Goal: Transaction & Acquisition: Subscribe to service/newsletter

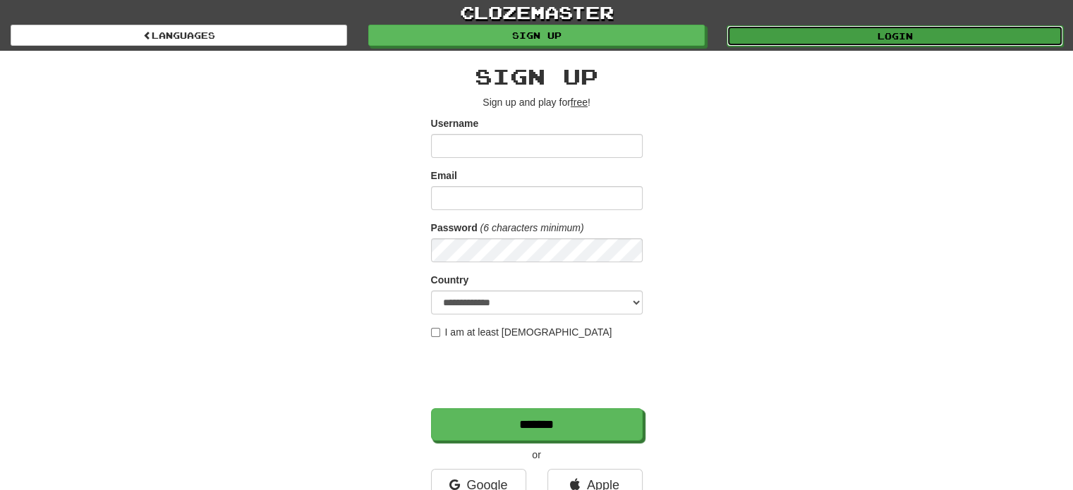
click at [855, 36] on link "Login" at bounding box center [894, 35] width 336 height 21
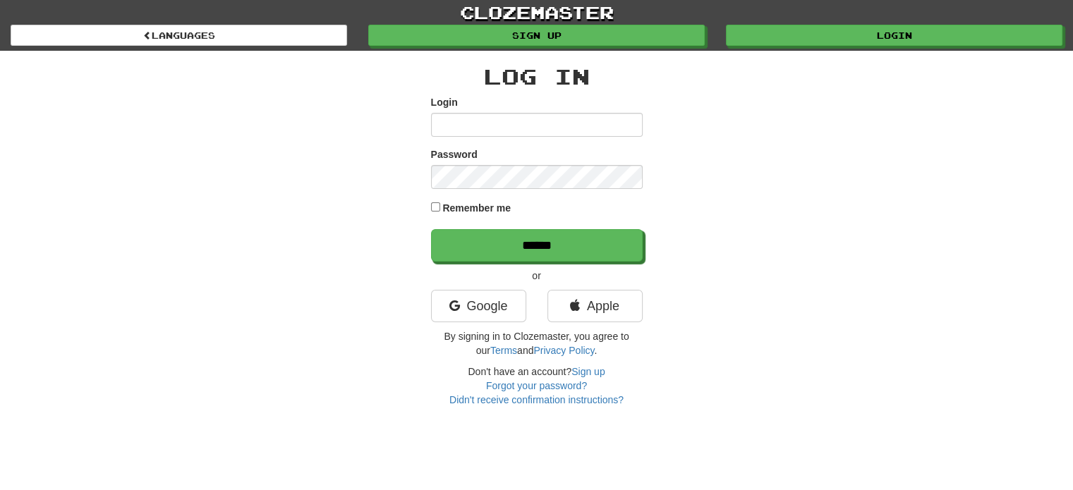
click at [489, 128] on input "Login" at bounding box center [537, 125] width 212 height 24
type input "**********"
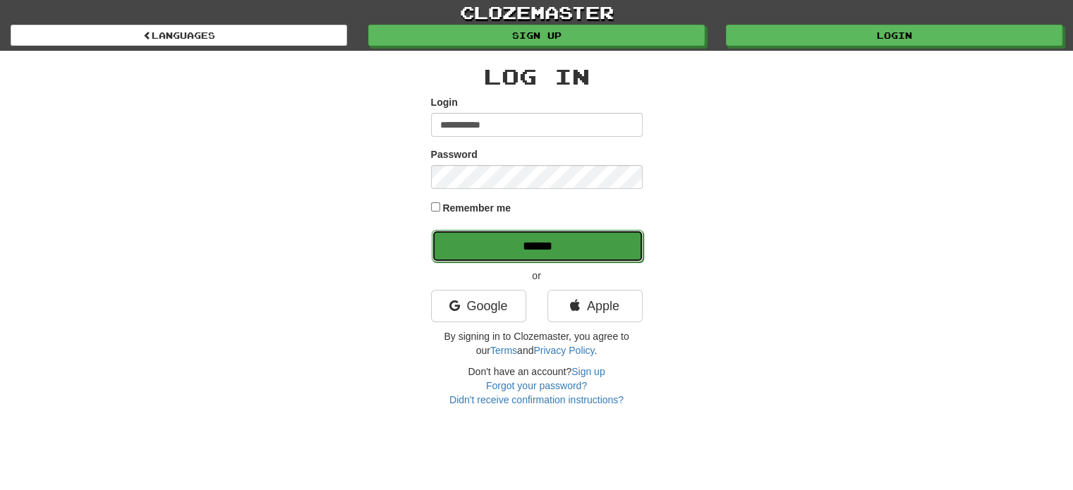
click at [536, 252] on input "******" at bounding box center [538, 246] width 212 height 32
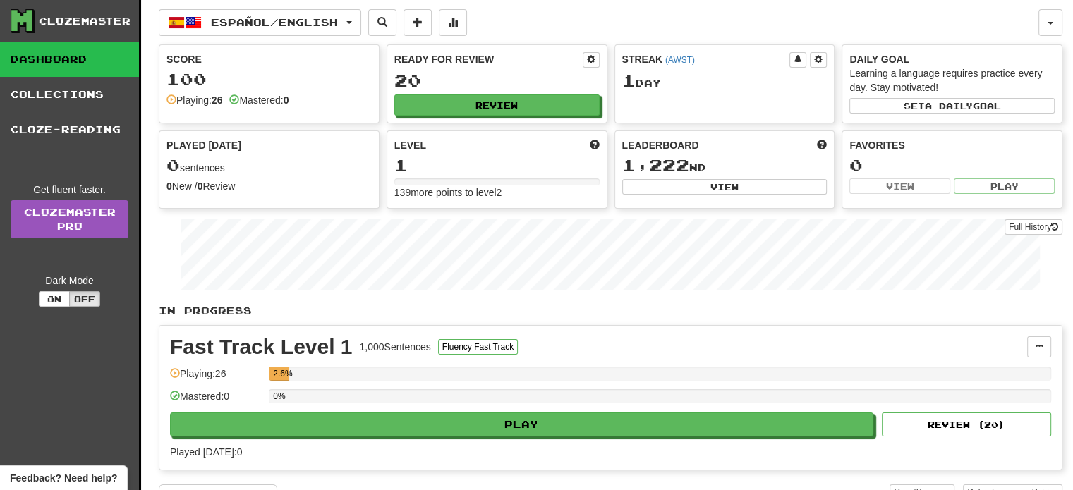
click at [508, 409] on div "0%" at bounding box center [660, 400] width 782 height 23
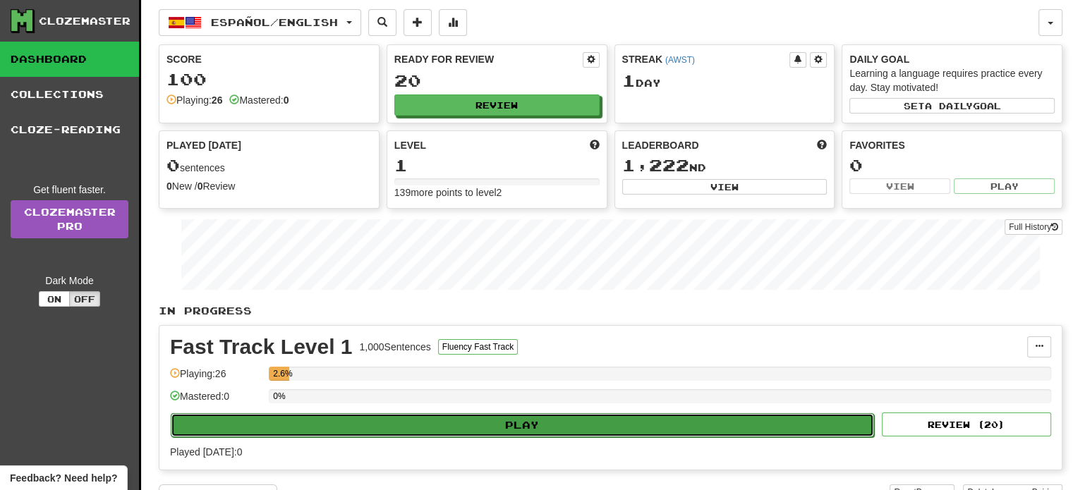
click at [508, 413] on button "Play" at bounding box center [522, 425] width 703 height 24
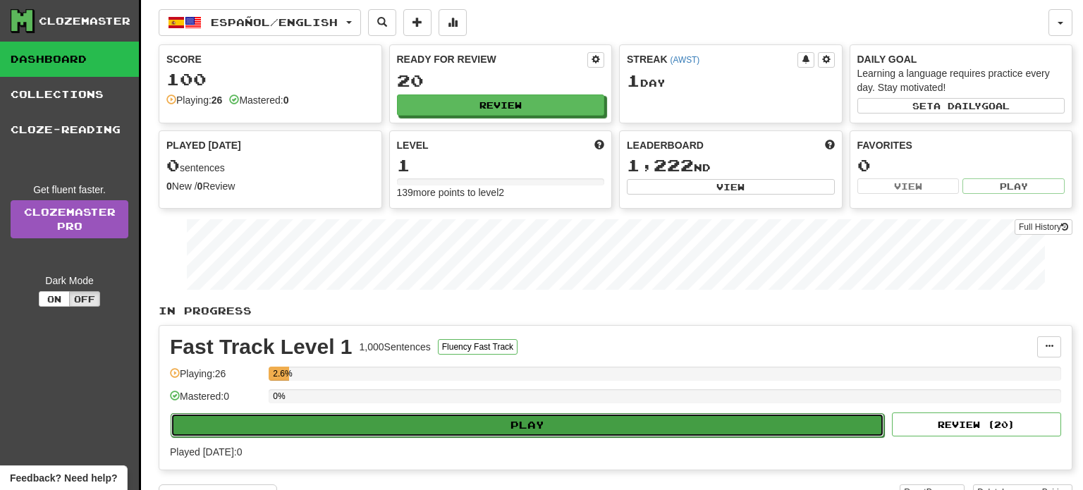
select select "**"
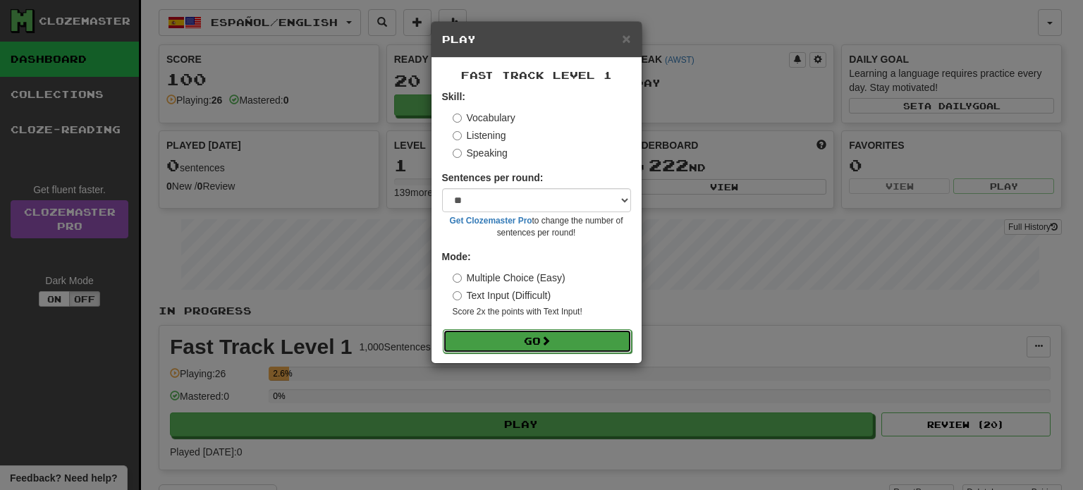
click at [556, 343] on button "Go" at bounding box center [537, 341] width 189 height 24
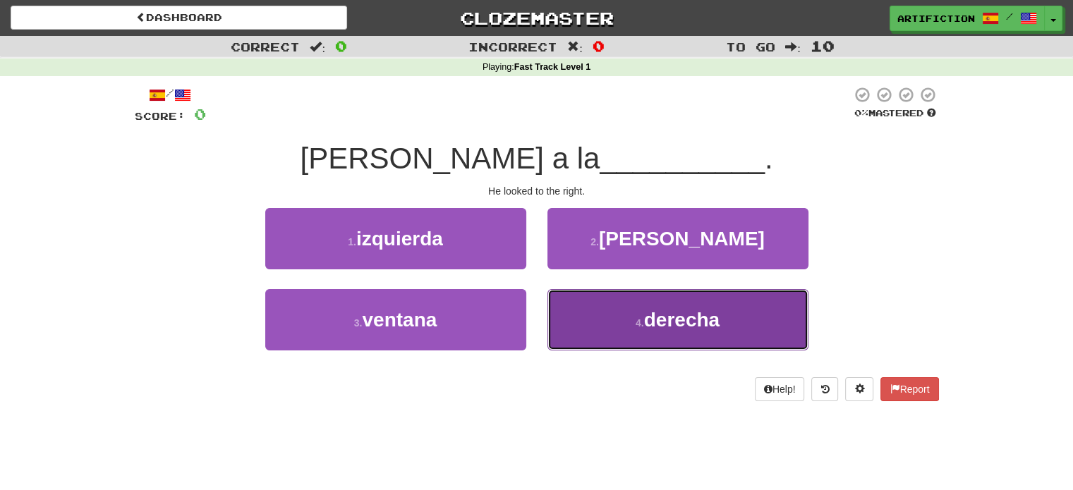
click at [661, 324] on span "derecha" at bounding box center [681, 320] width 75 height 22
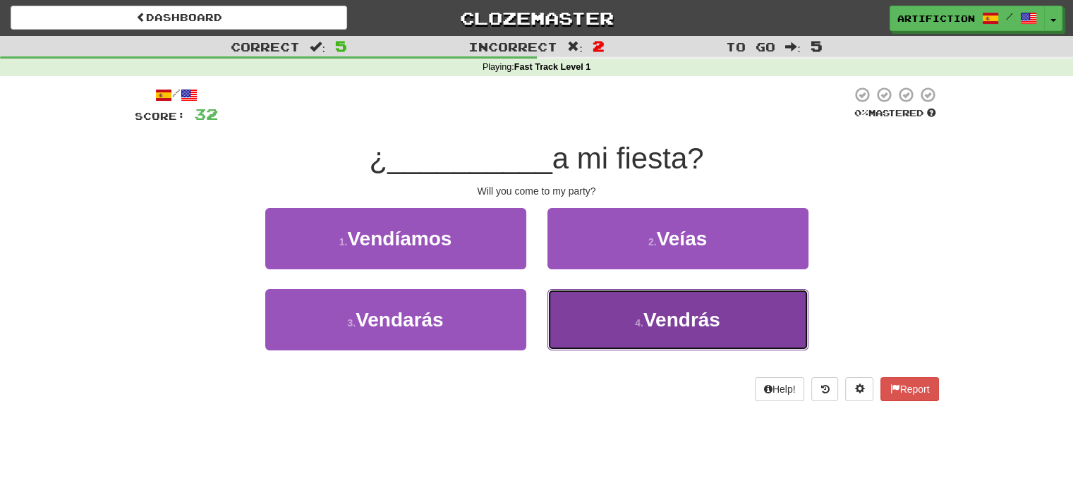
click at [707, 309] on span "Vendrás" at bounding box center [681, 320] width 77 height 22
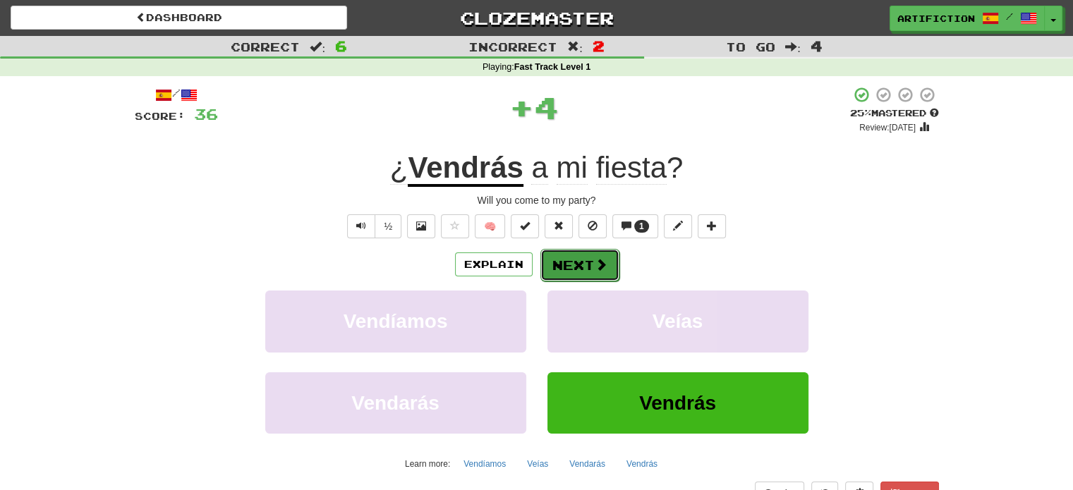
click at [603, 269] on span at bounding box center [601, 264] width 13 height 13
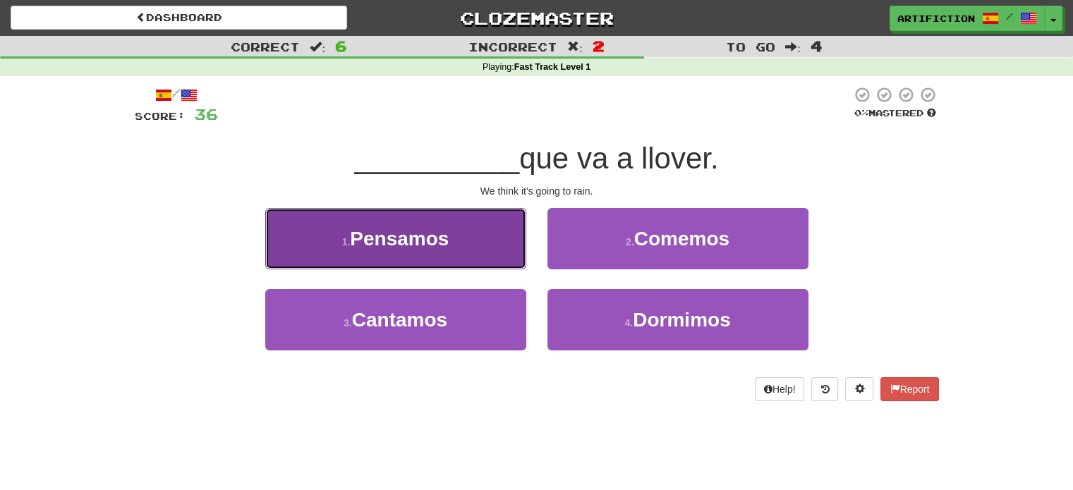
click at [450, 247] on button "1 . Pensamos" at bounding box center [395, 238] width 261 height 61
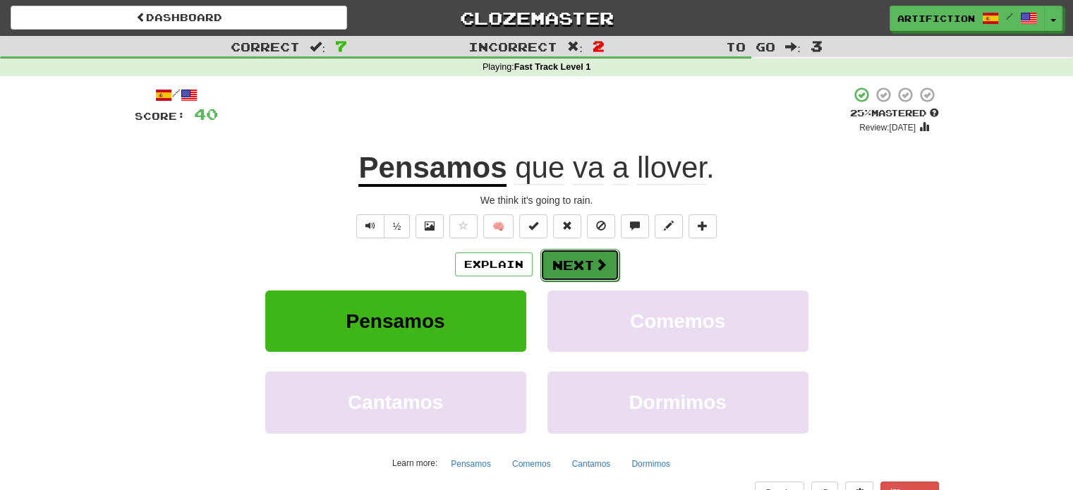
click at [576, 265] on button "Next" at bounding box center [579, 265] width 79 height 32
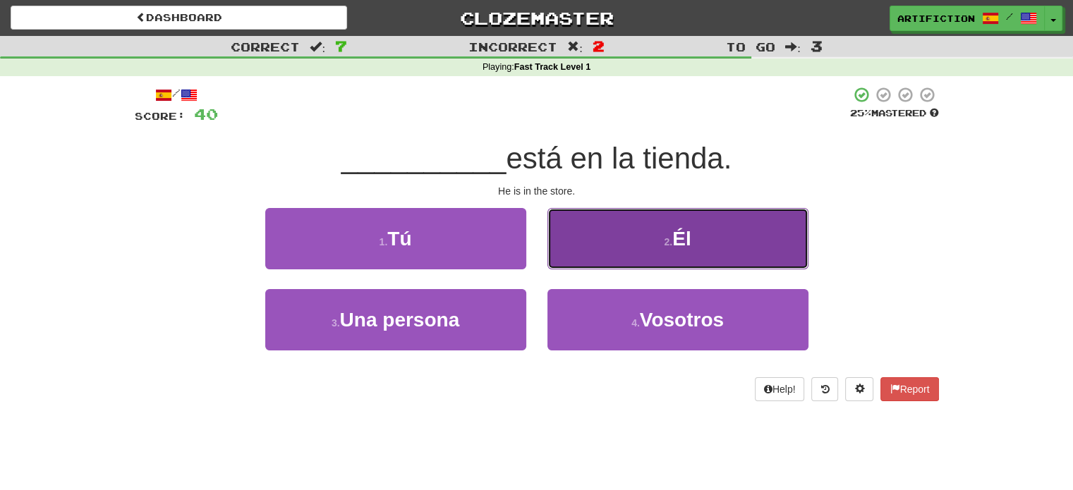
click at [671, 248] on button "2 . Él" at bounding box center [677, 238] width 261 height 61
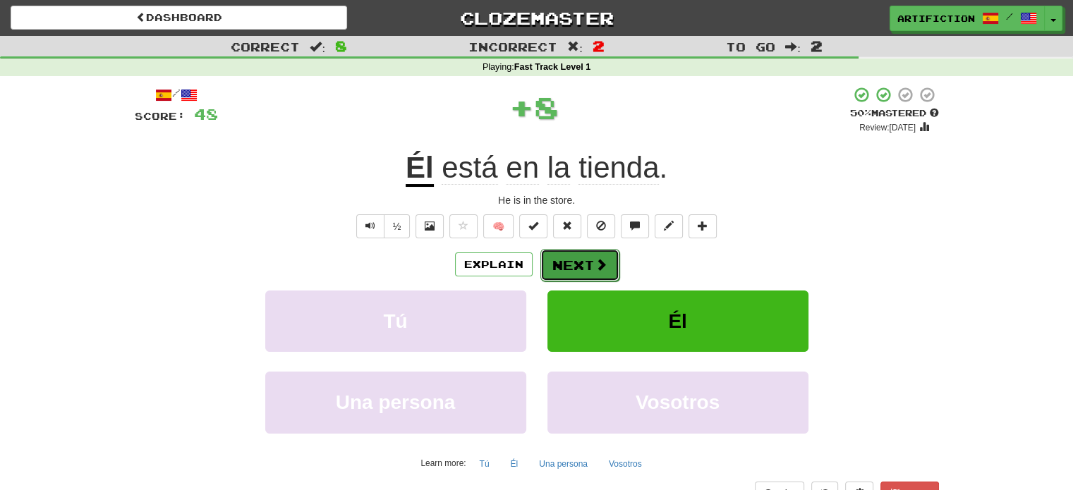
click at [595, 260] on span at bounding box center [601, 264] width 13 height 13
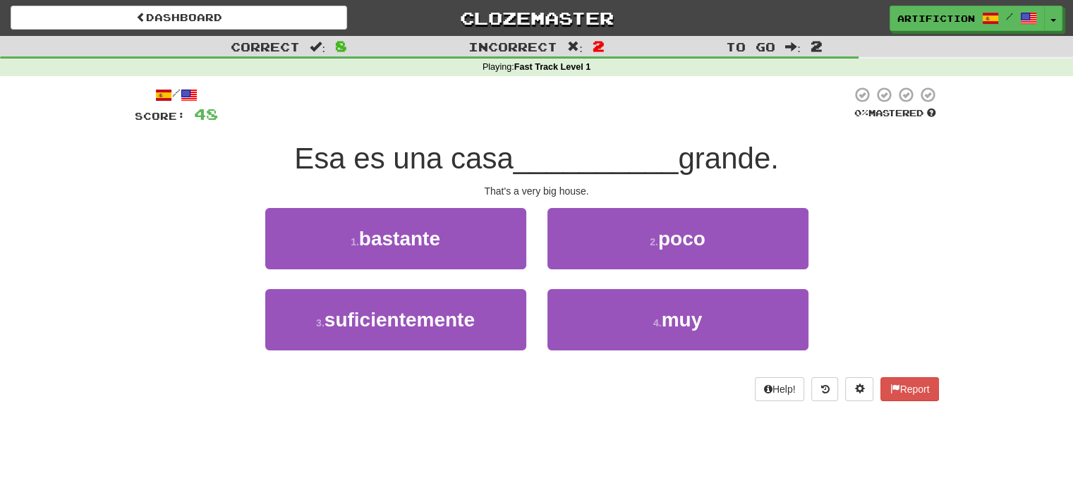
click at [632, 286] on div "2 . poco" at bounding box center [678, 248] width 282 height 81
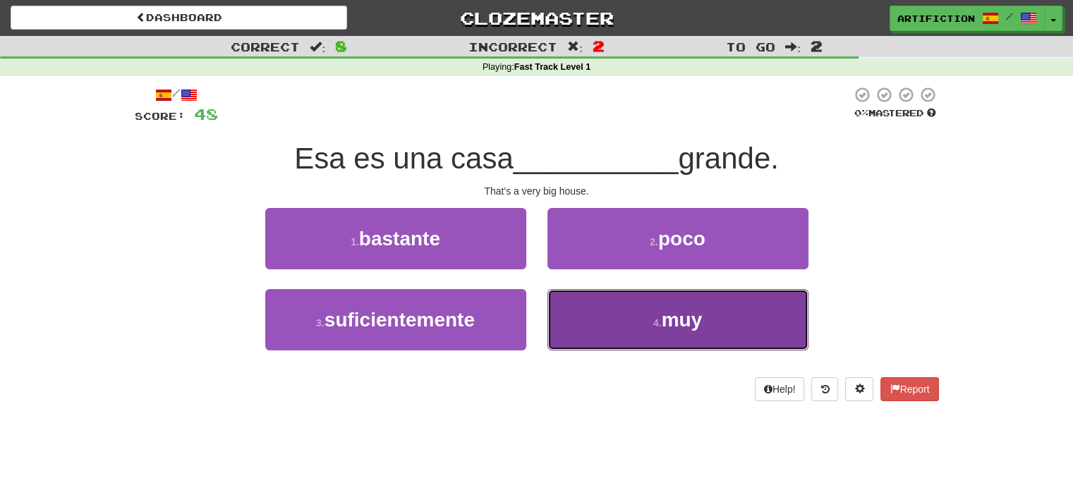
click at [635, 310] on button "4 . muy" at bounding box center [677, 319] width 261 height 61
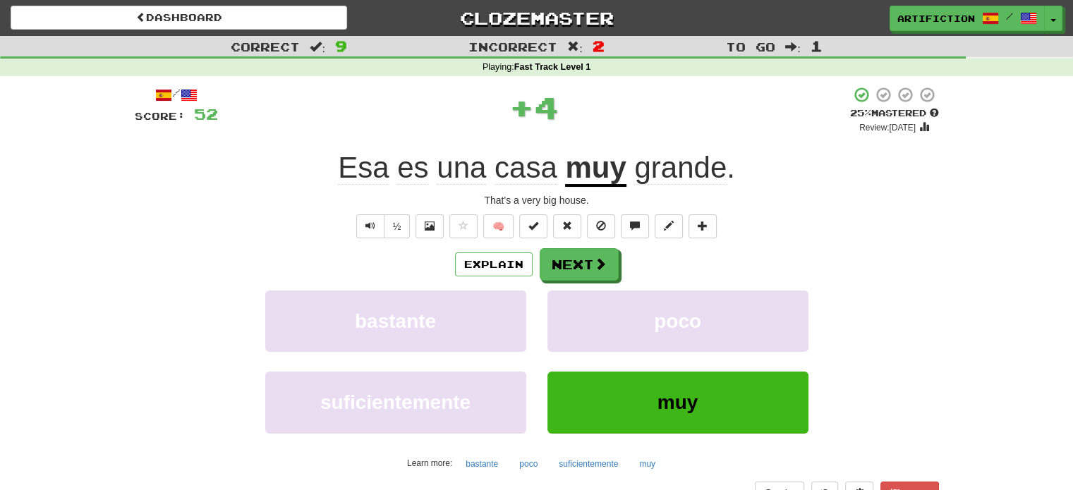
click at [616, 262] on div "Explain Next" at bounding box center [537, 264] width 804 height 32
click at [578, 265] on button "Next" at bounding box center [579, 265] width 79 height 32
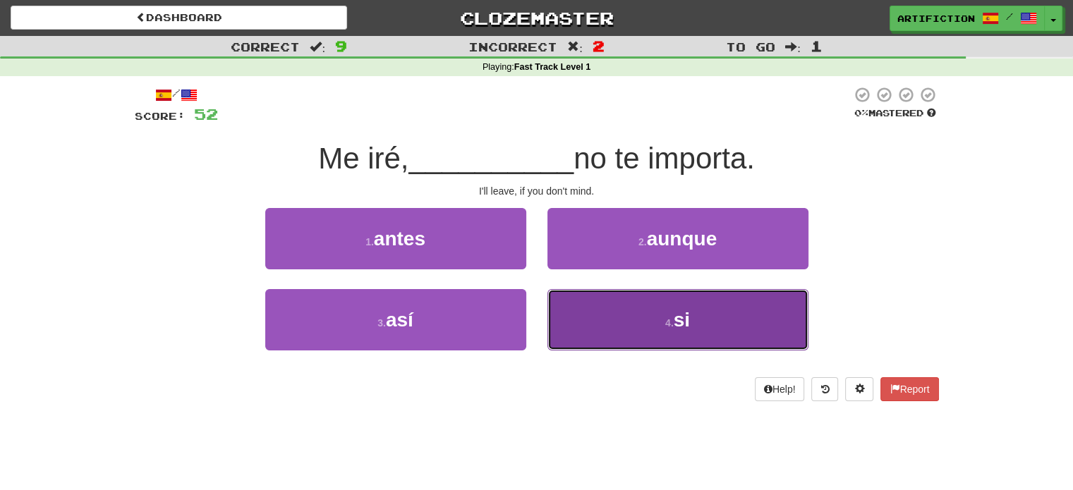
click at [644, 321] on button "4 . si" at bounding box center [677, 319] width 261 height 61
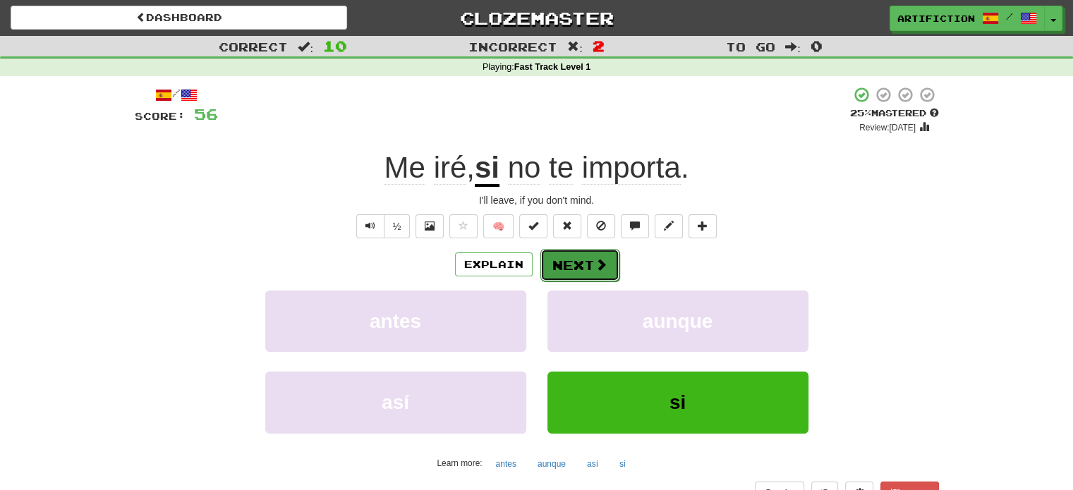
click at [577, 267] on button "Next" at bounding box center [579, 265] width 79 height 32
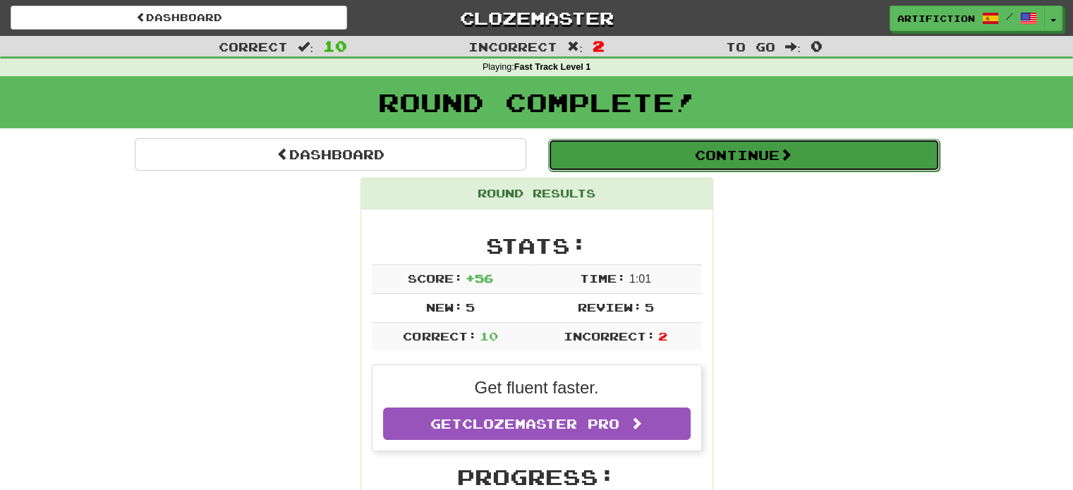
click at [777, 152] on button "Continue" at bounding box center [743, 155] width 391 height 32
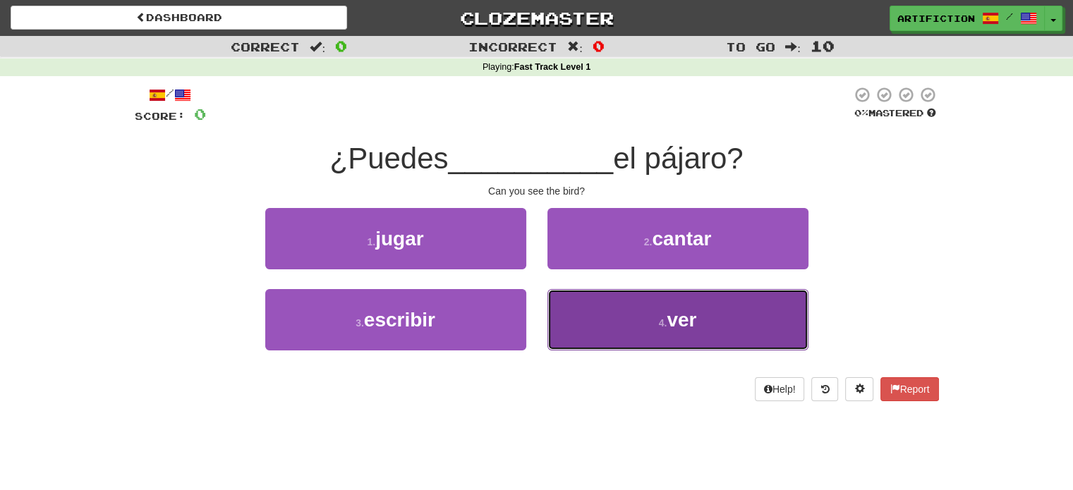
click at [686, 331] on button "4 . ver" at bounding box center [677, 319] width 261 height 61
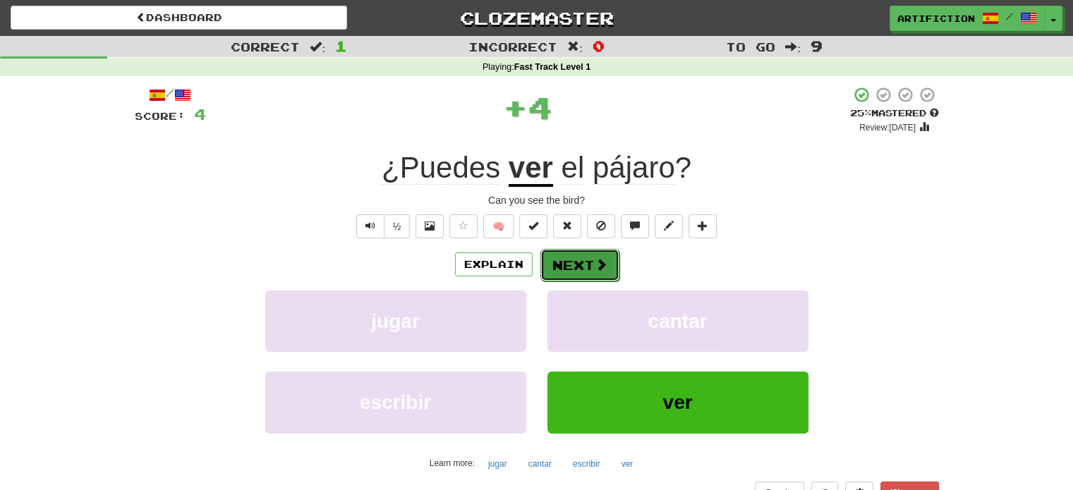
click at [585, 272] on button "Next" at bounding box center [579, 265] width 79 height 32
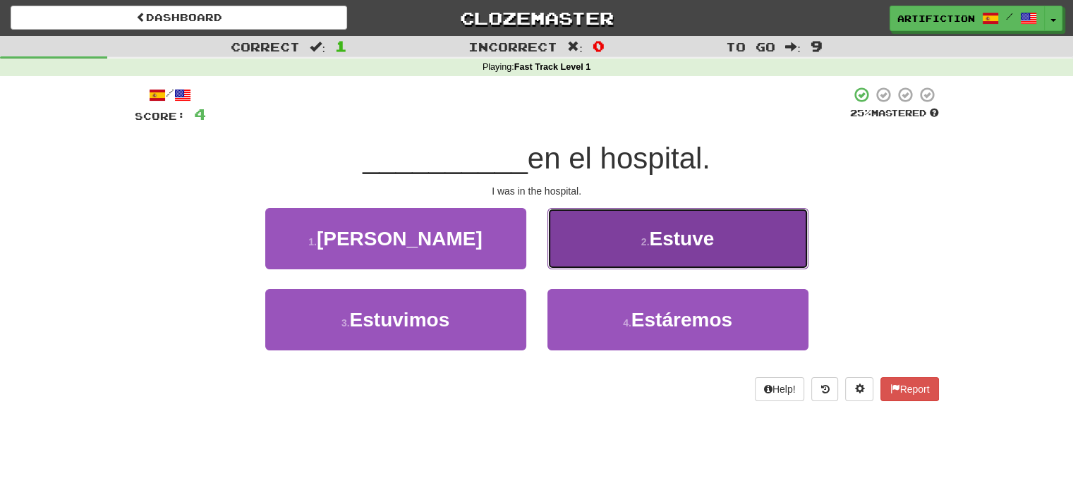
click at [633, 250] on button "2 . Estuve" at bounding box center [677, 238] width 261 height 61
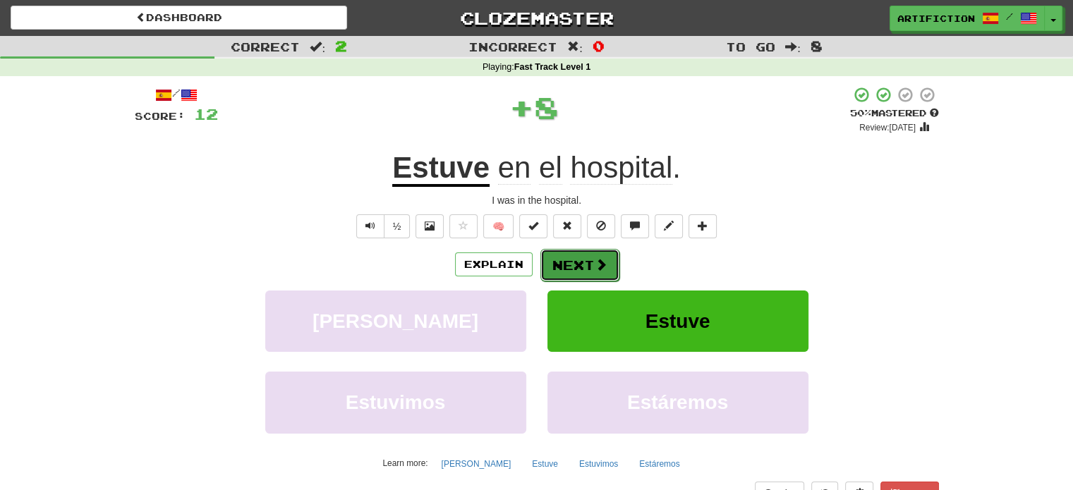
click at [604, 266] on span at bounding box center [601, 264] width 13 height 13
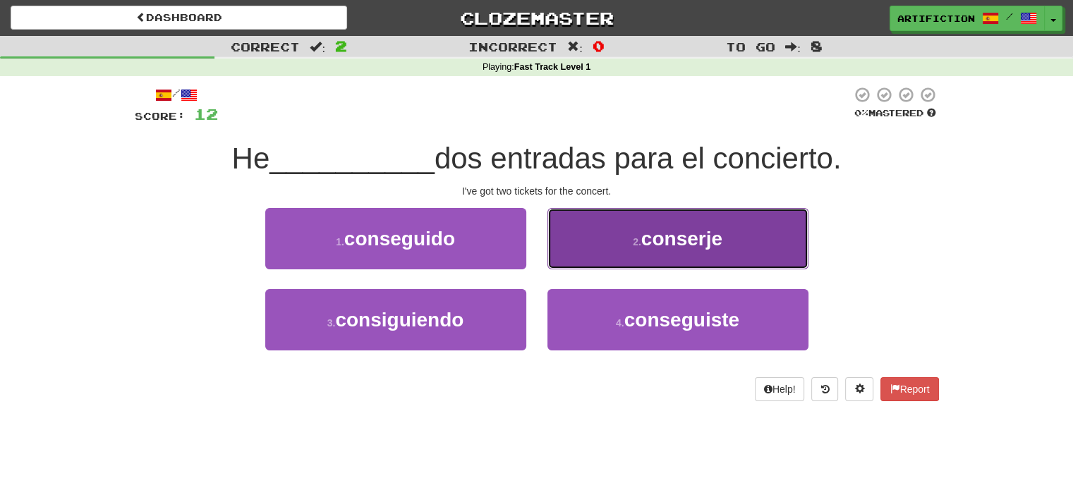
click at [682, 244] on span "conserje" at bounding box center [681, 239] width 81 height 22
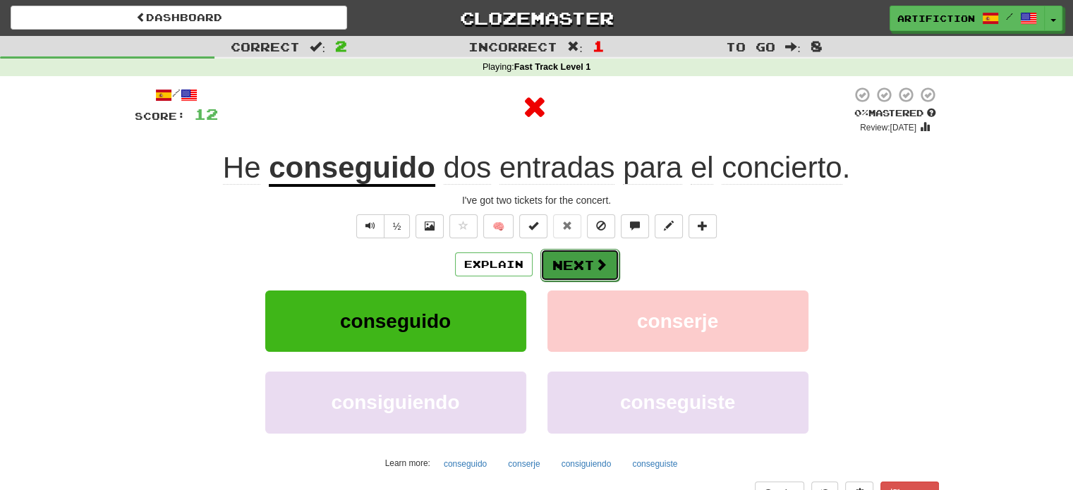
click at [575, 259] on button "Next" at bounding box center [579, 265] width 79 height 32
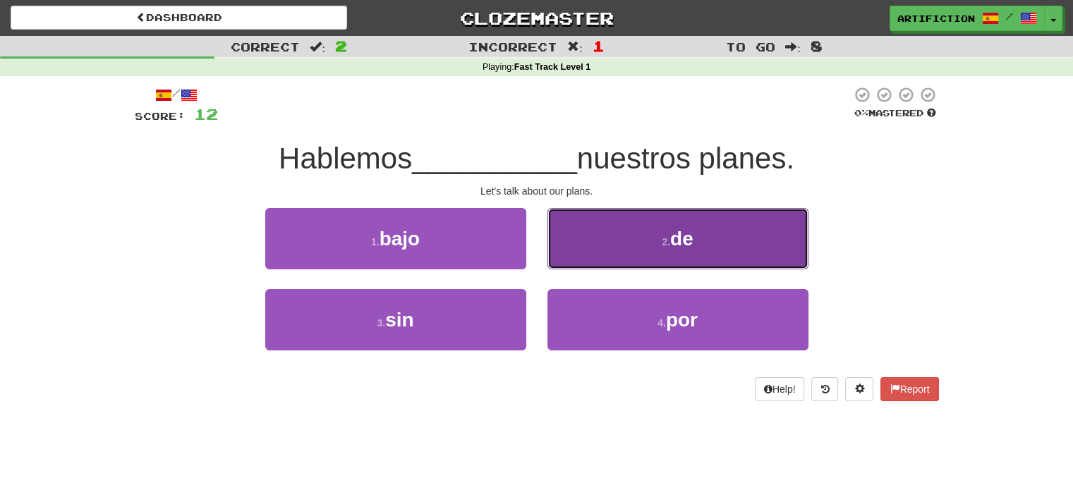
click at [658, 256] on button "2 . de" at bounding box center [677, 238] width 261 height 61
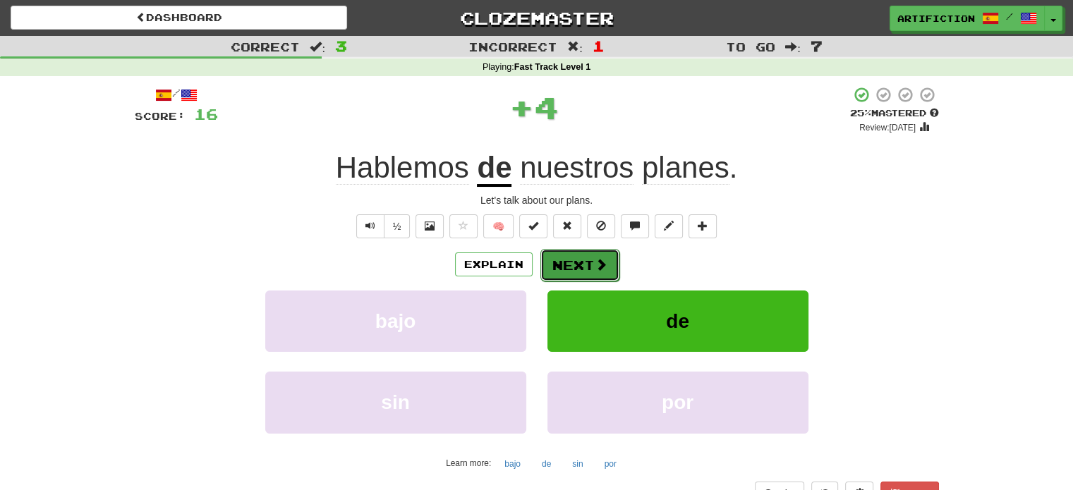
click at [582, 269] on button "Next" at bounding box center [579, 265] width 79 height 32
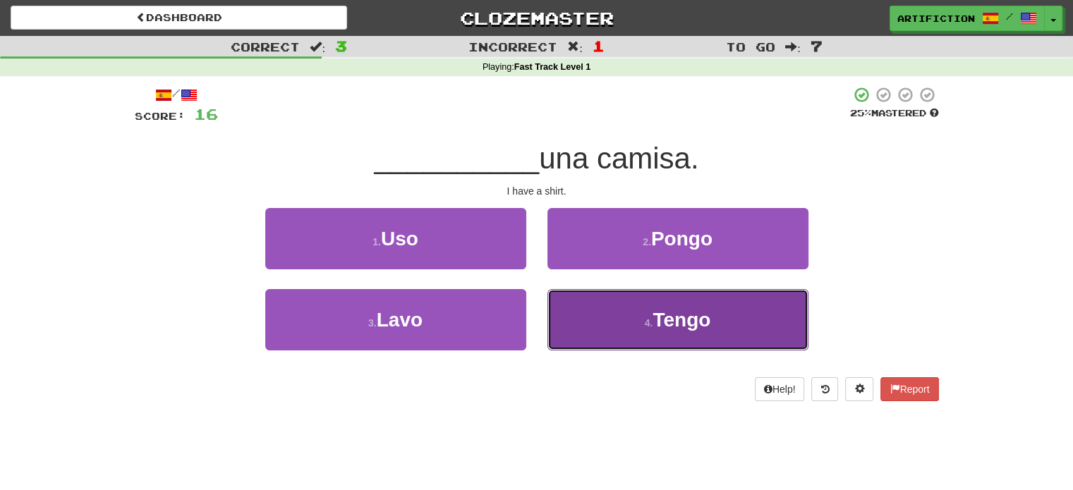
click at [615, 316] on button "4 . Tengo" at bounding box center [677, 319] width 261 height 61
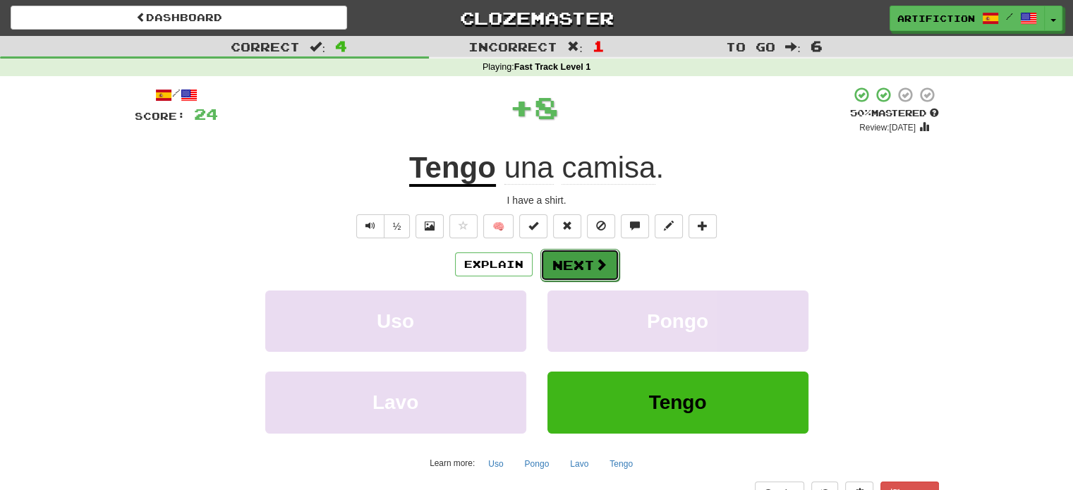
click at [601, 267] on span at bounding box center [601, 264] width 13 height 13
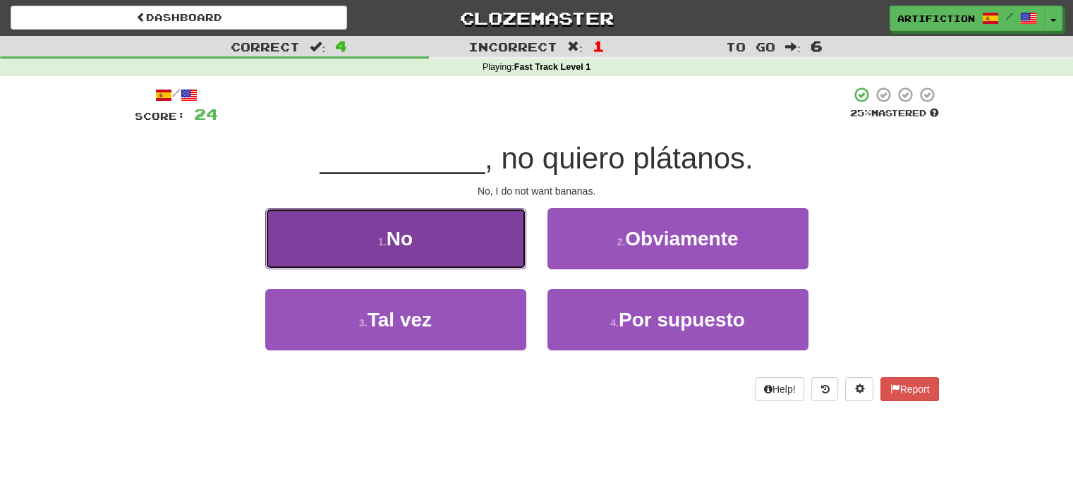
click at [480, 241] on button "1 . No" at bounding box center [395, 238] width 261 height 61
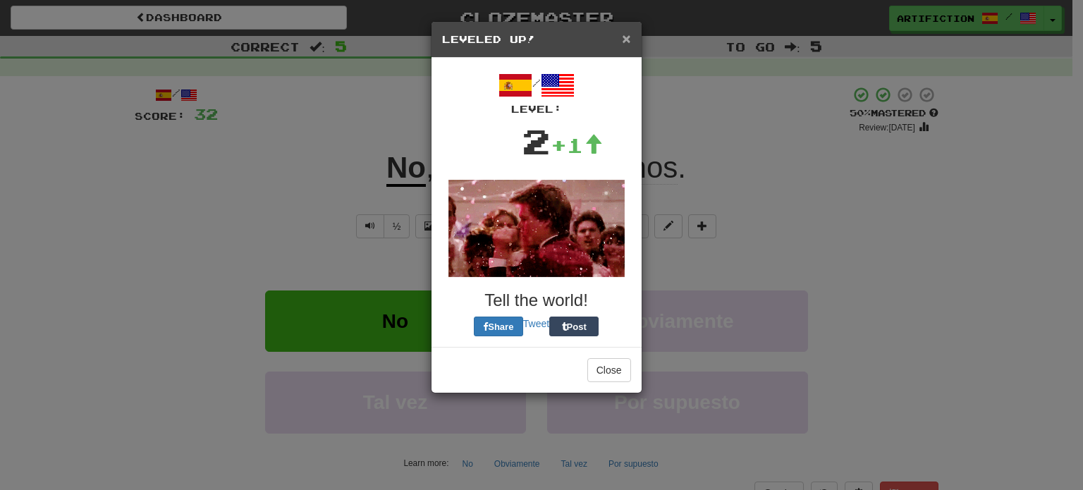
click at [624, 33] on span "×" at bounding box center [626, 38] width 8 height 16
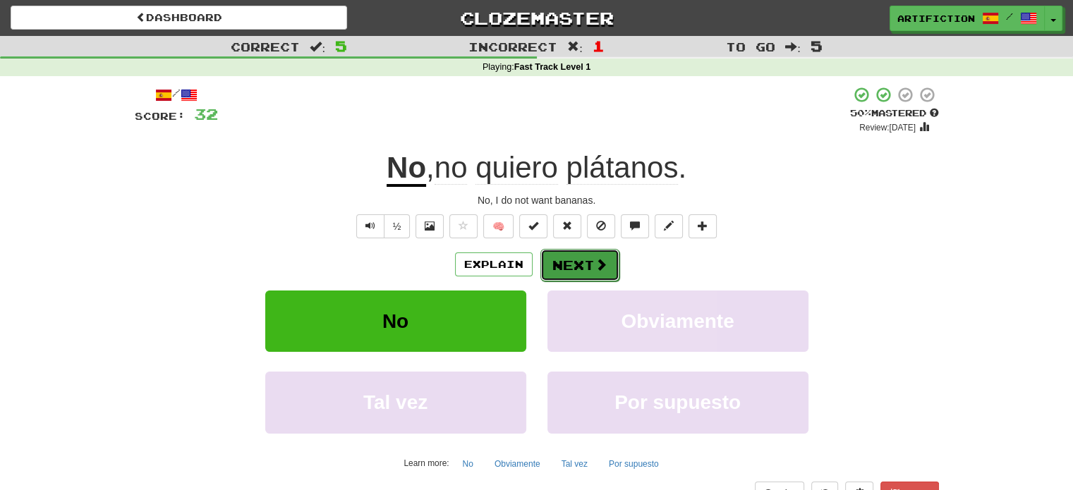
click at [595, 259] on span at bounding box center [601, 264] width 13 height 13
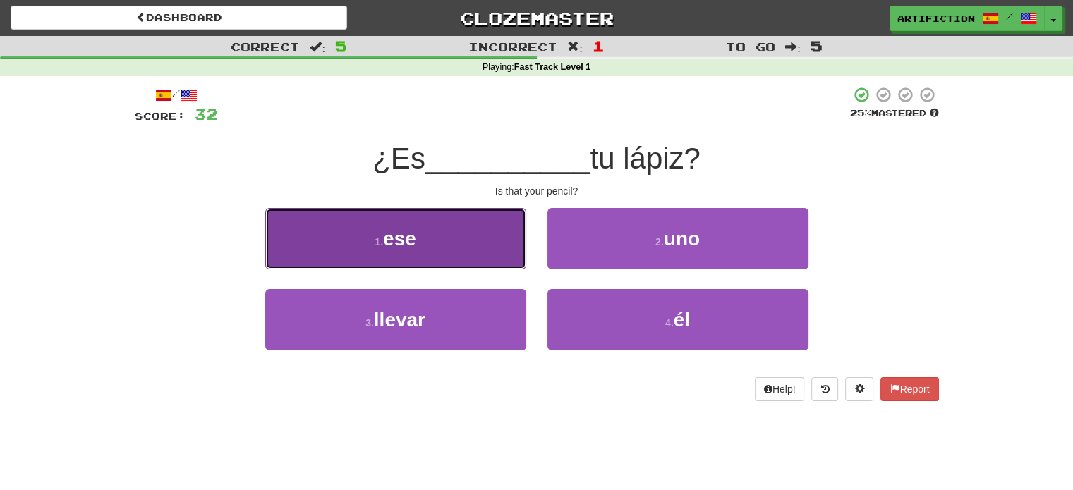
click at [506, 248] on button "1 . ese" at bounding box center [395, 238] width 261 height 61
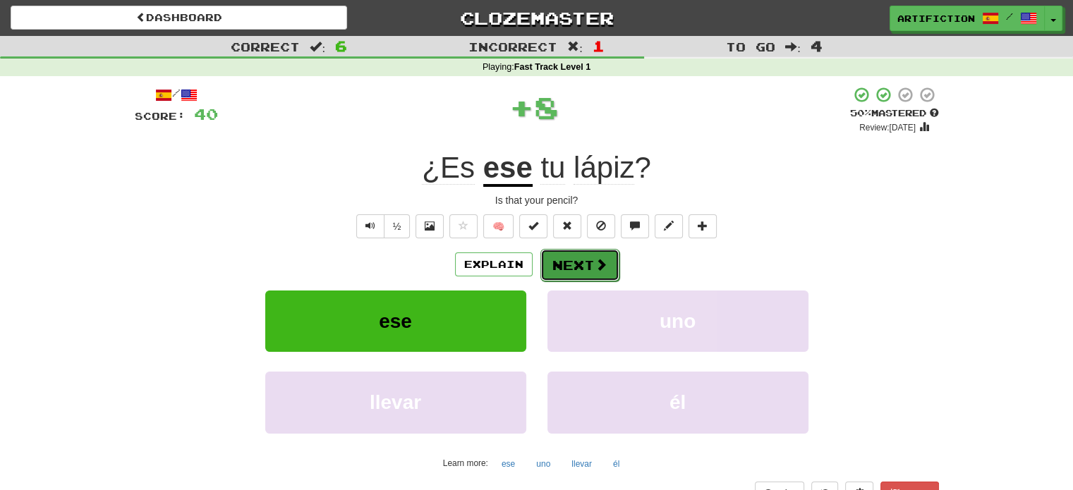
click at [609, 267] on button "Next" at bounding box center [579, 265] width 79 height 32
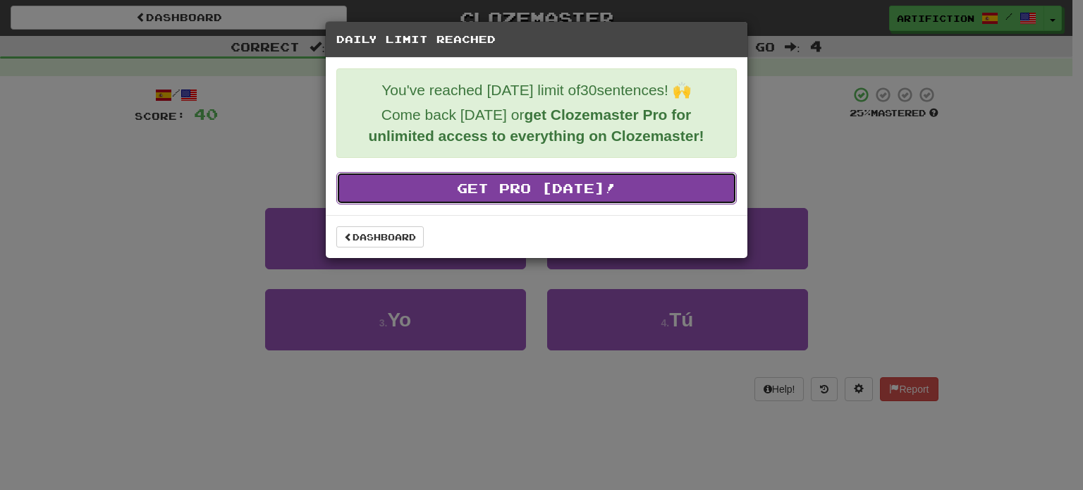
click at [462, 186] on link "Get Pro Today!" at bounding box center [536, 188] width 401 height 32
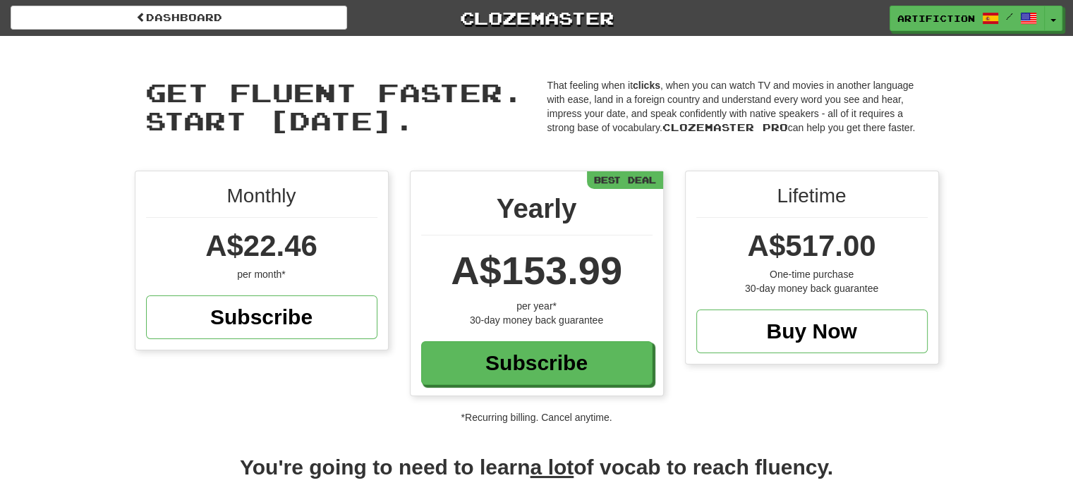
click at [956, 242] on div "Monthly A$22.46 per month* Subscribe Yearly A$153.99 per year* 30-day money bac…" at bounding box center [536, 298] width 1073 height 254
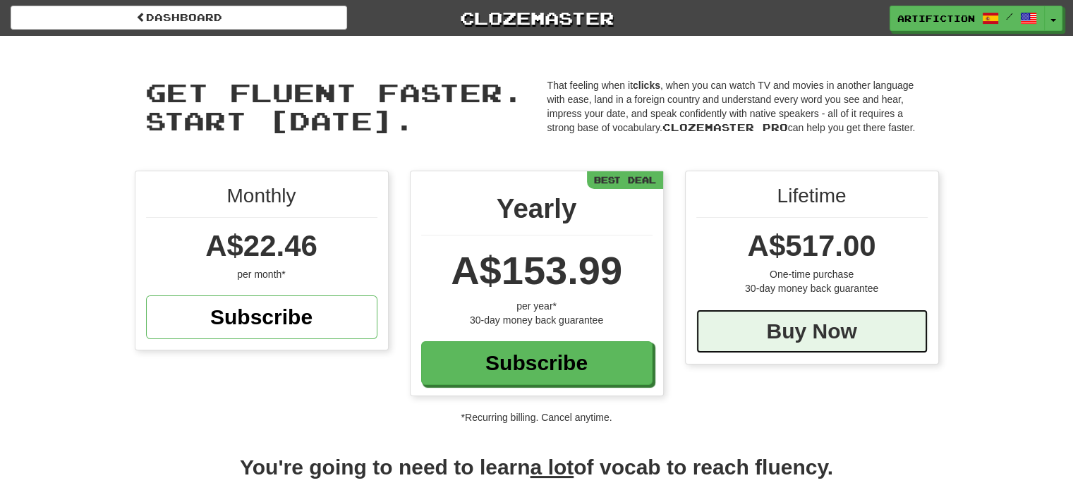
click at [798, 324] on div "Buy Now" at bounding box center [811, 332] width 231 height 44
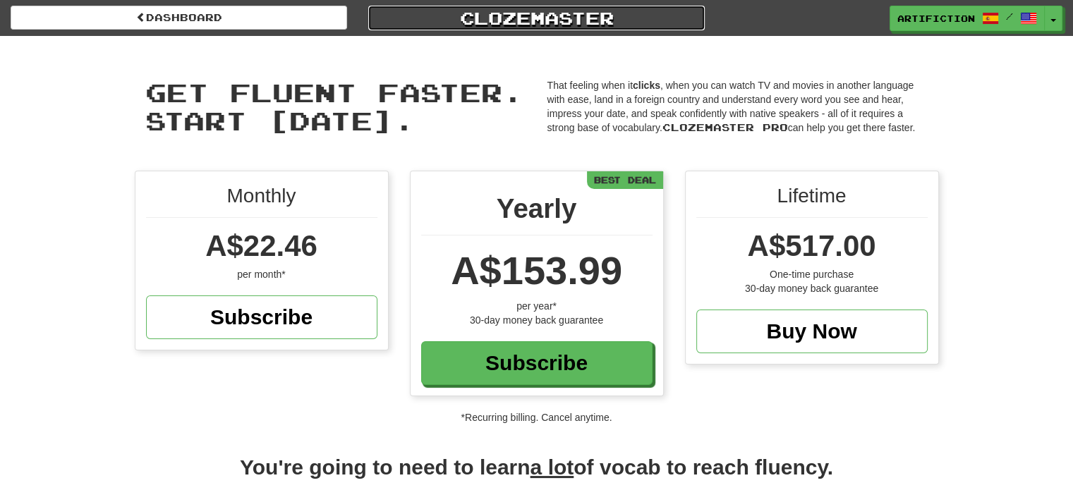
click at [511, 6] on link "Clozemaster" at bounding box center [536, 18] width 336 height 25
